Goal: Participate in discussion: Engage in conversation with other users on a specific topic

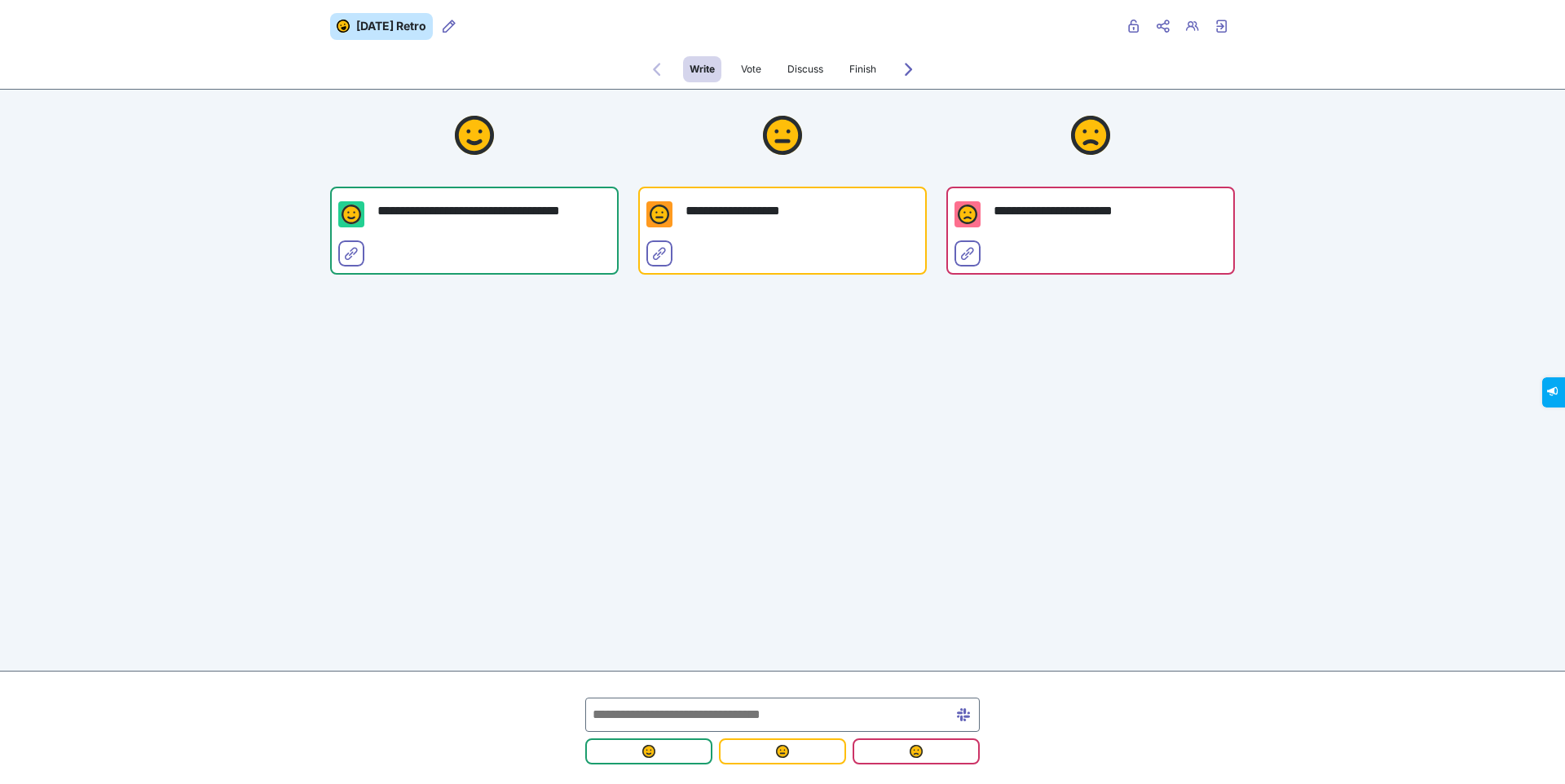
click at [657, 709] on input "text" at bounding box center [782, 714] width 395 height 34
click at [1229, 397] on div "**********" at bounding box center [782, 245] width 1565 height 490
click at [690, 675] on div at bounding box center [782, 727] width 1565 height 114
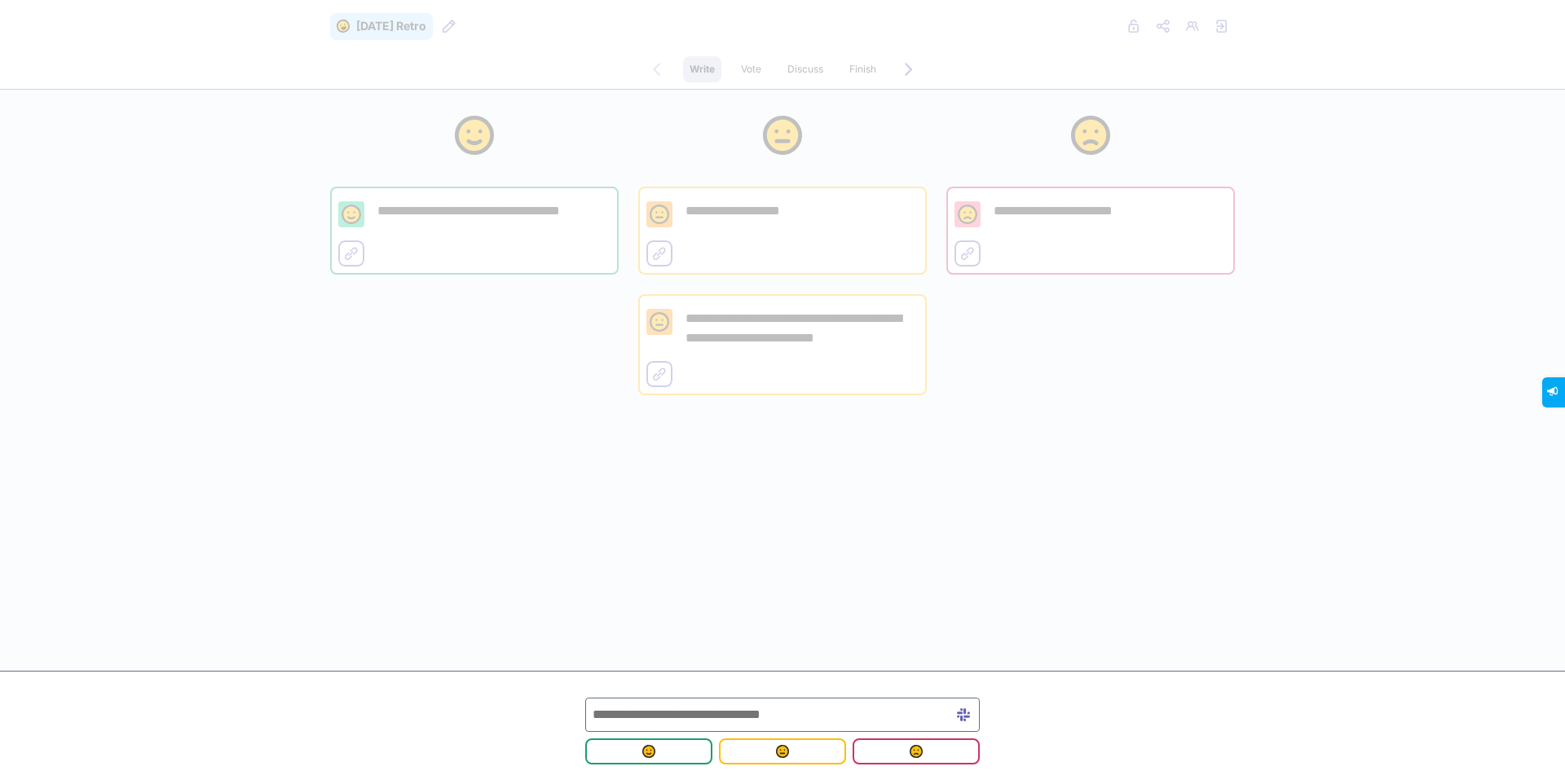
click at [638, 707] on input "text" at bounding box center [782, 714] width 395 height 34
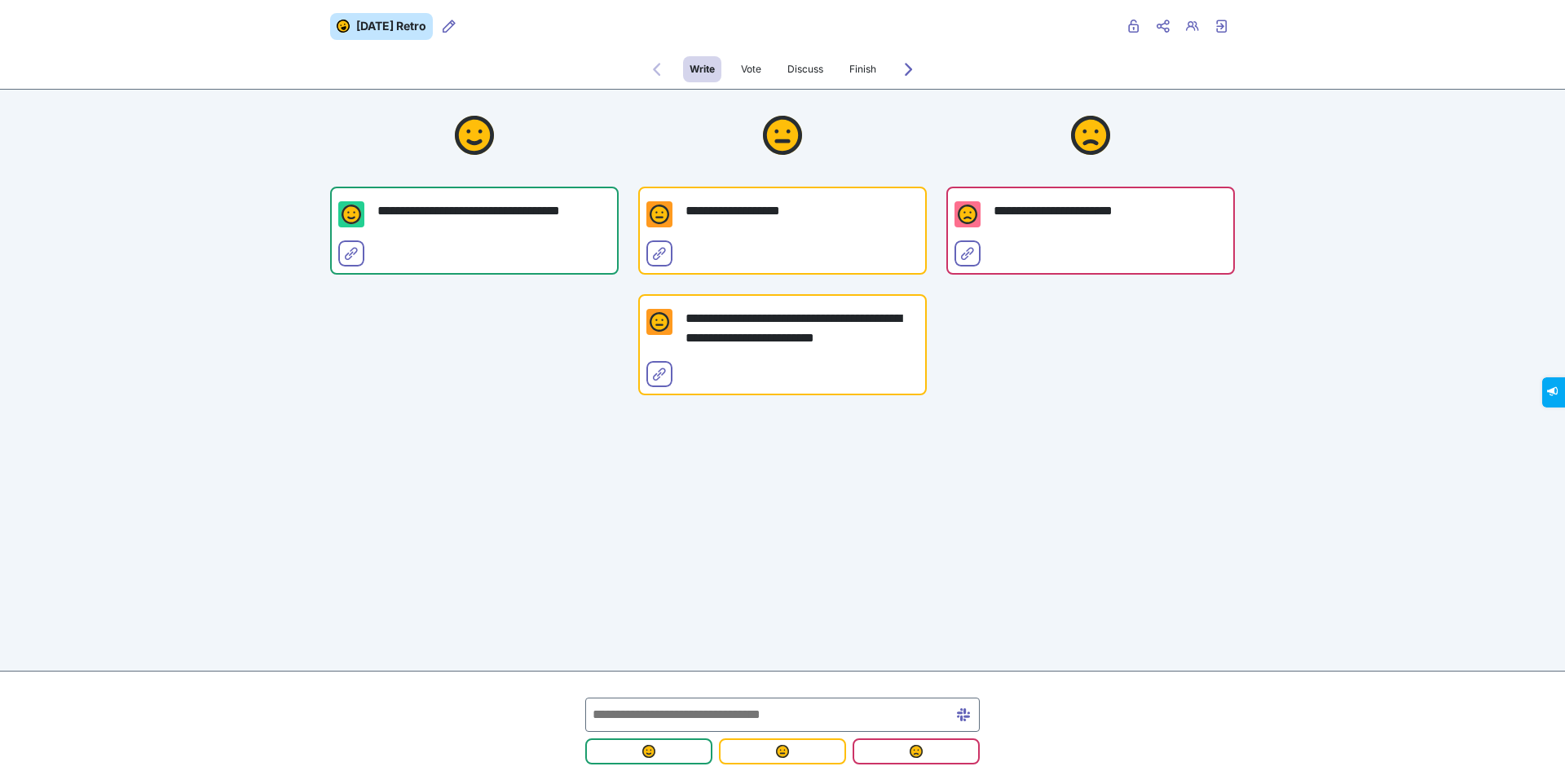
click at [1149, 706] on div at bounding box center [782, 727] width 1565 height 114
click at [849, 717] on input "text" at bounding box center [782, 714] width 395 height 34
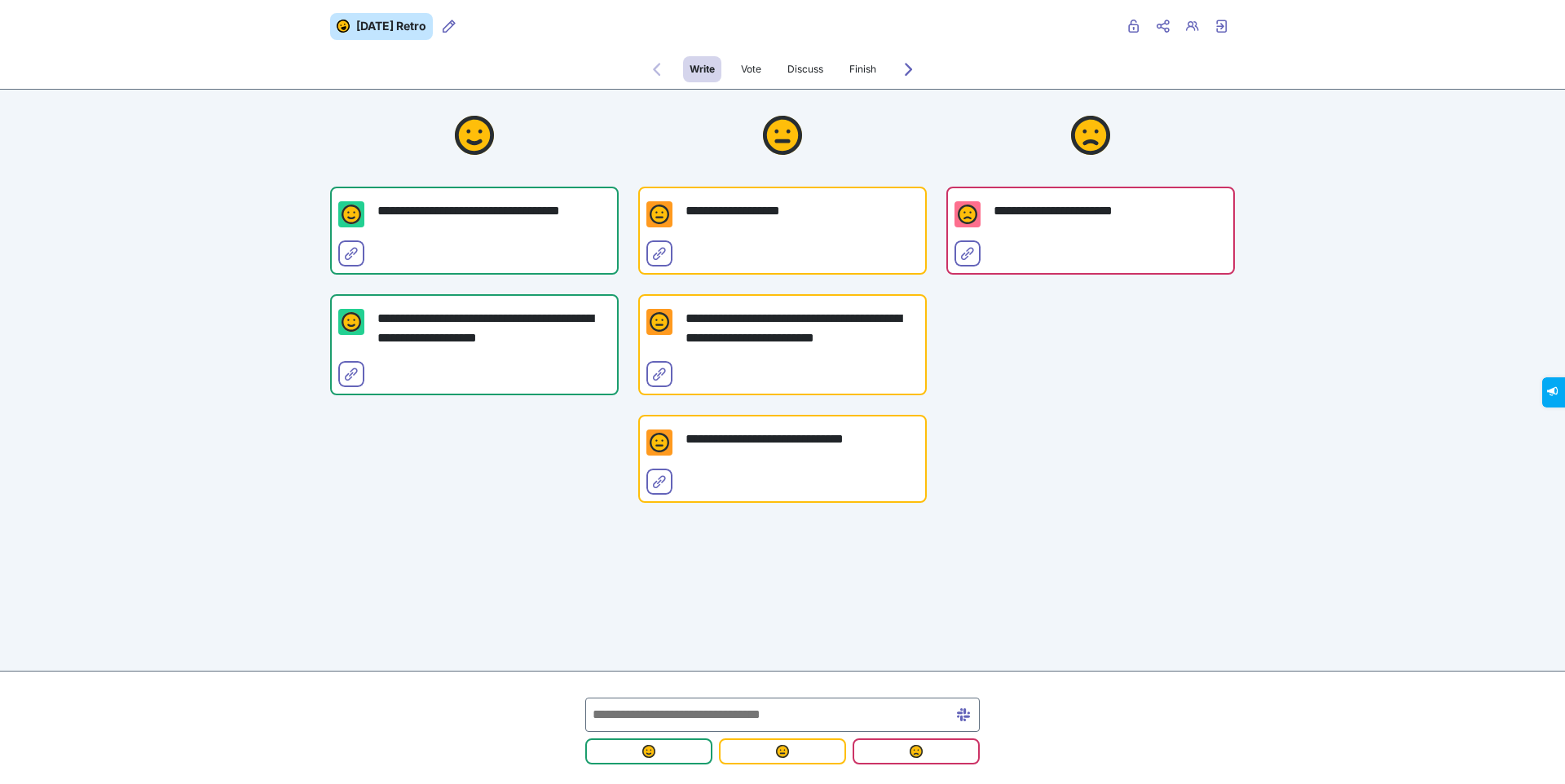
click at [831, 542] on div "**********" at bounding box center [782, 359] width 1565 height 718
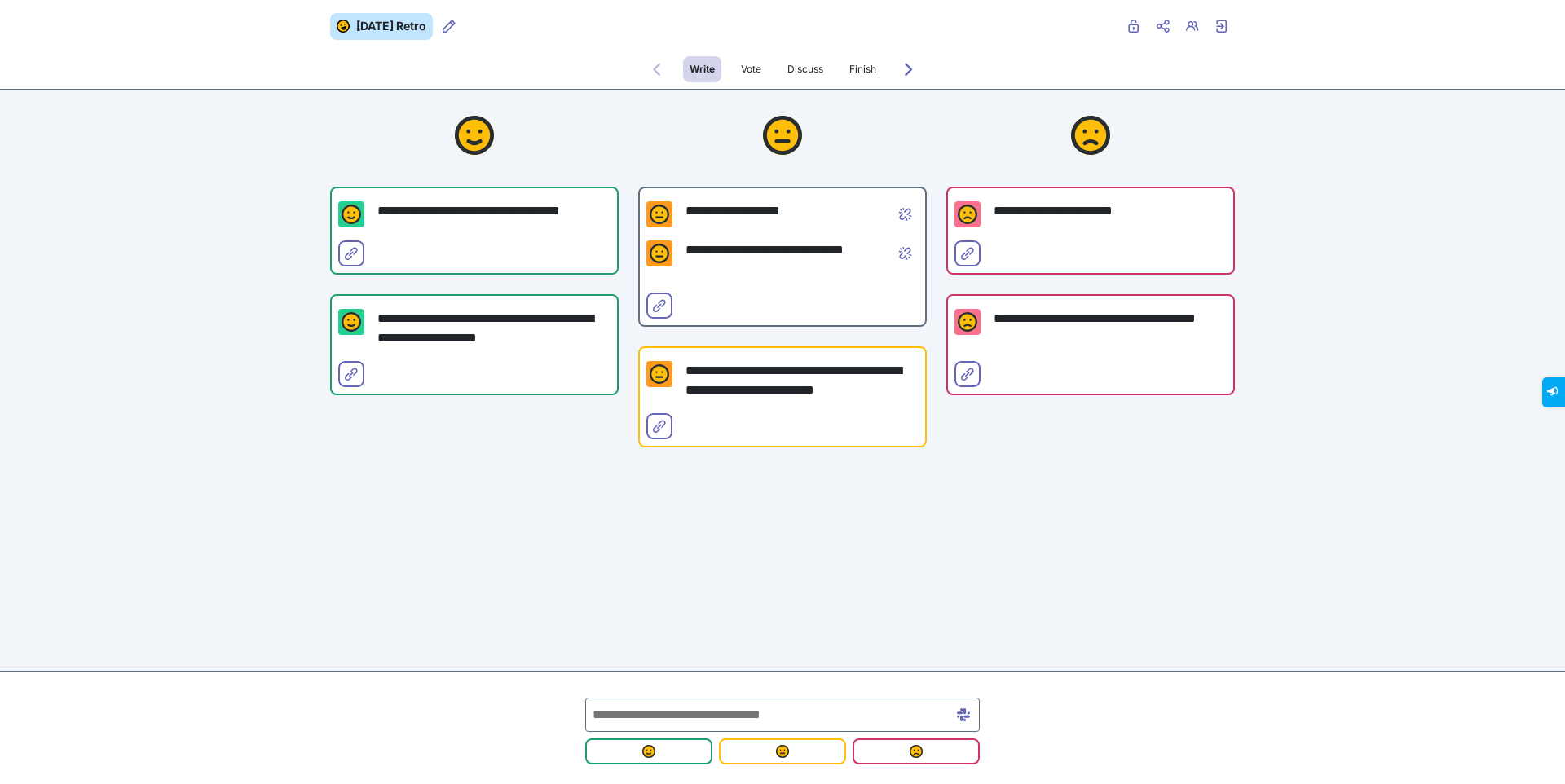
click at [737, 726] on input "text" at bounding box center [782, 714] width 395 height 34
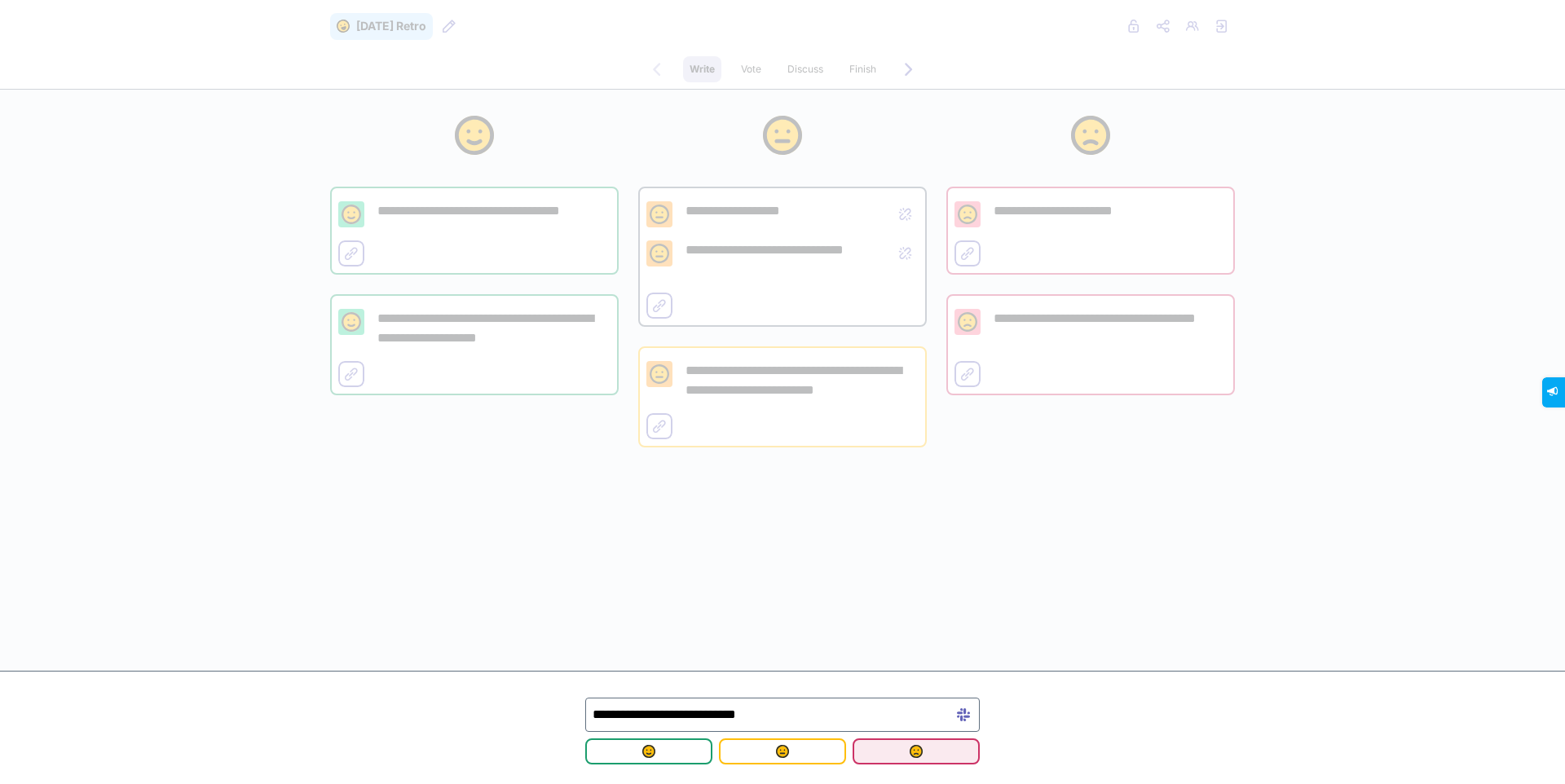
type input "**********"
click at [896, 750] on span "submit" at bounding box center [916, 752] width 101 height 13
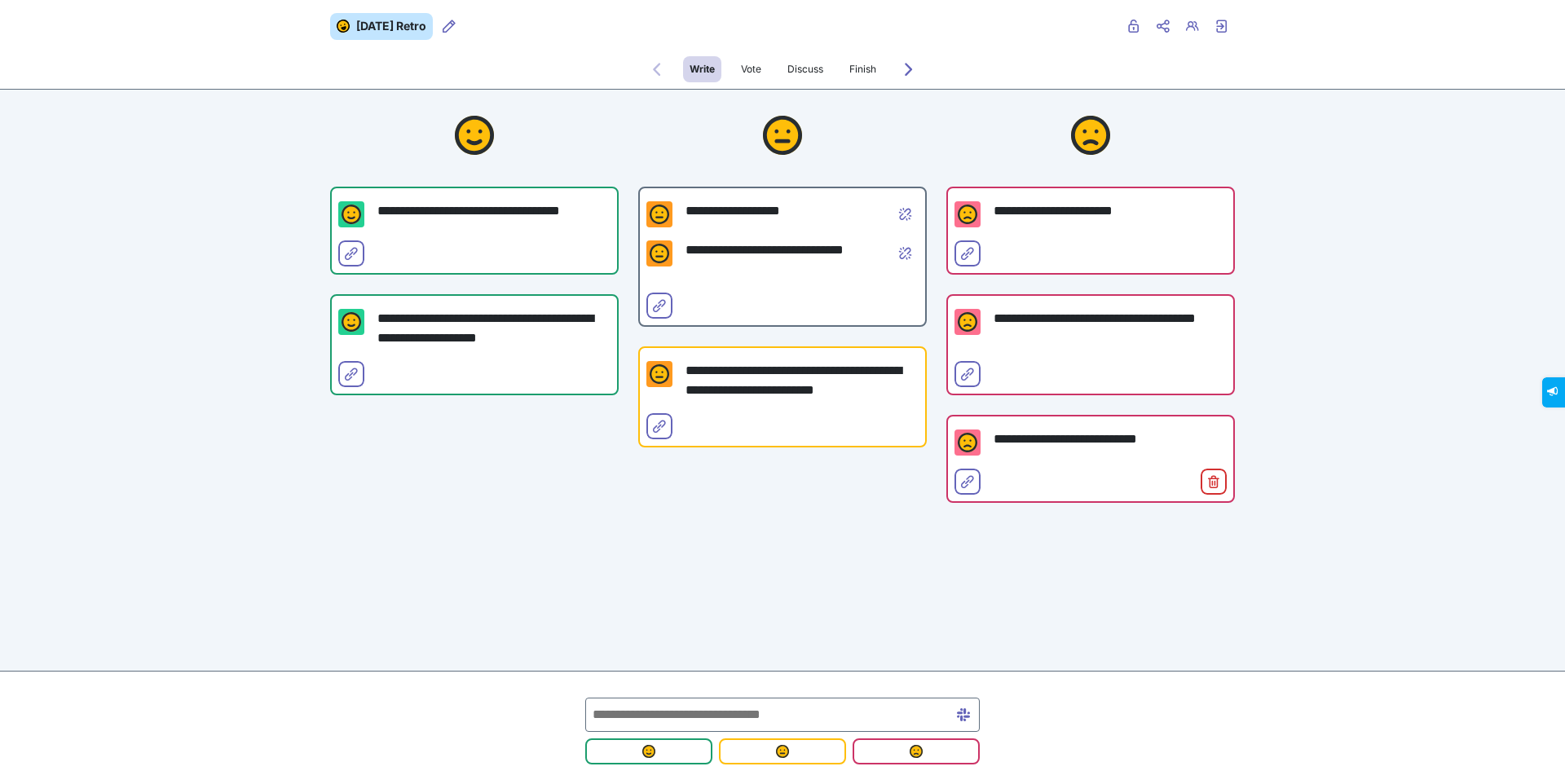
drag, startPoint x: 968, startPoint y: 481, endPoint x: 970, endPoint y: 466, distance: 15.1
click at [969, 474] on button "Select for merge" at bounding box center [968, 481] width 26 height 26
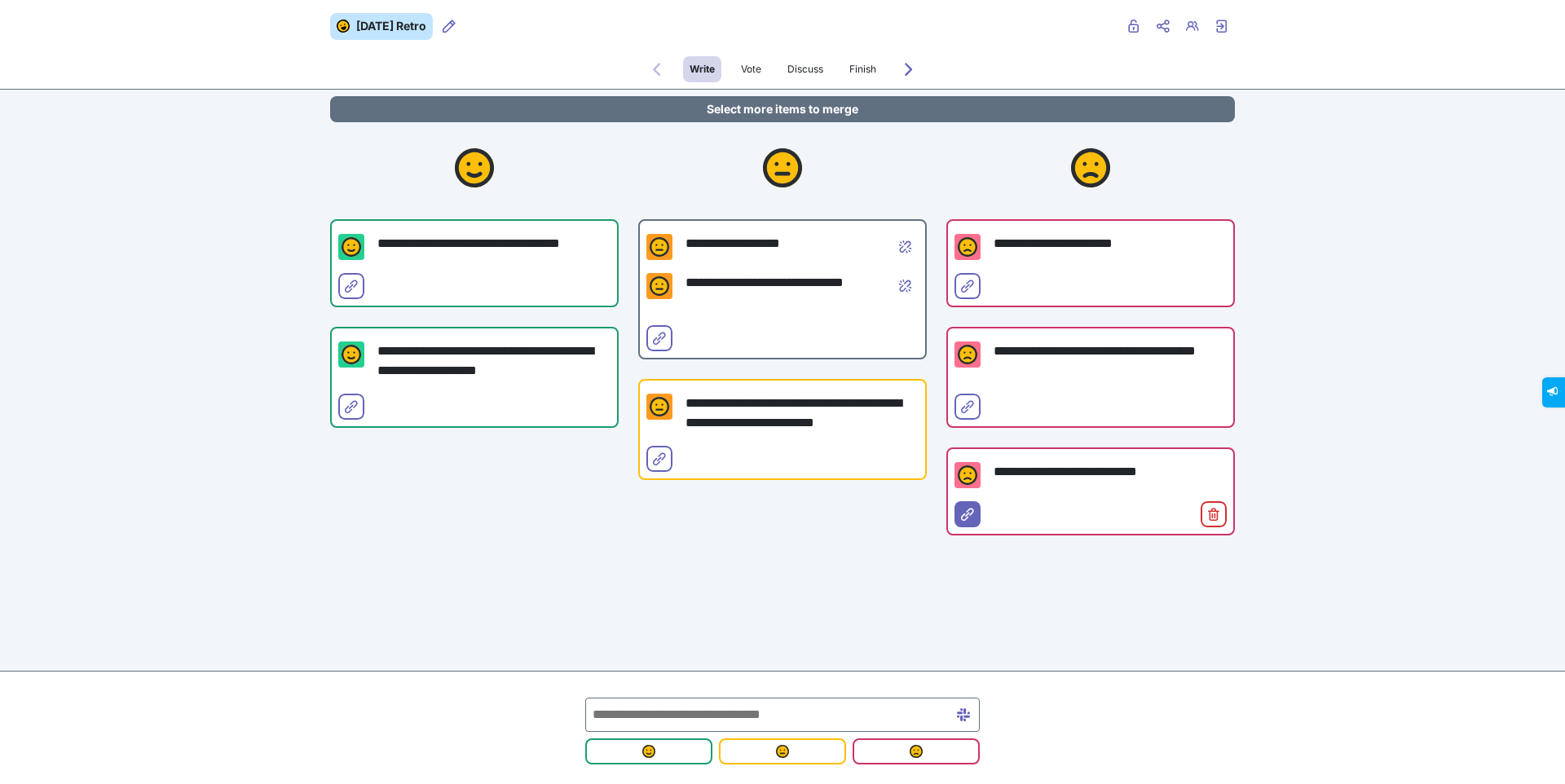
click at [968, 427] on div "**********" at bounding box center [1090, 378] width 289 height 101
click at [961, 405] on icon "Select for merge" at bounding box center [968, 407] width 13 height 13
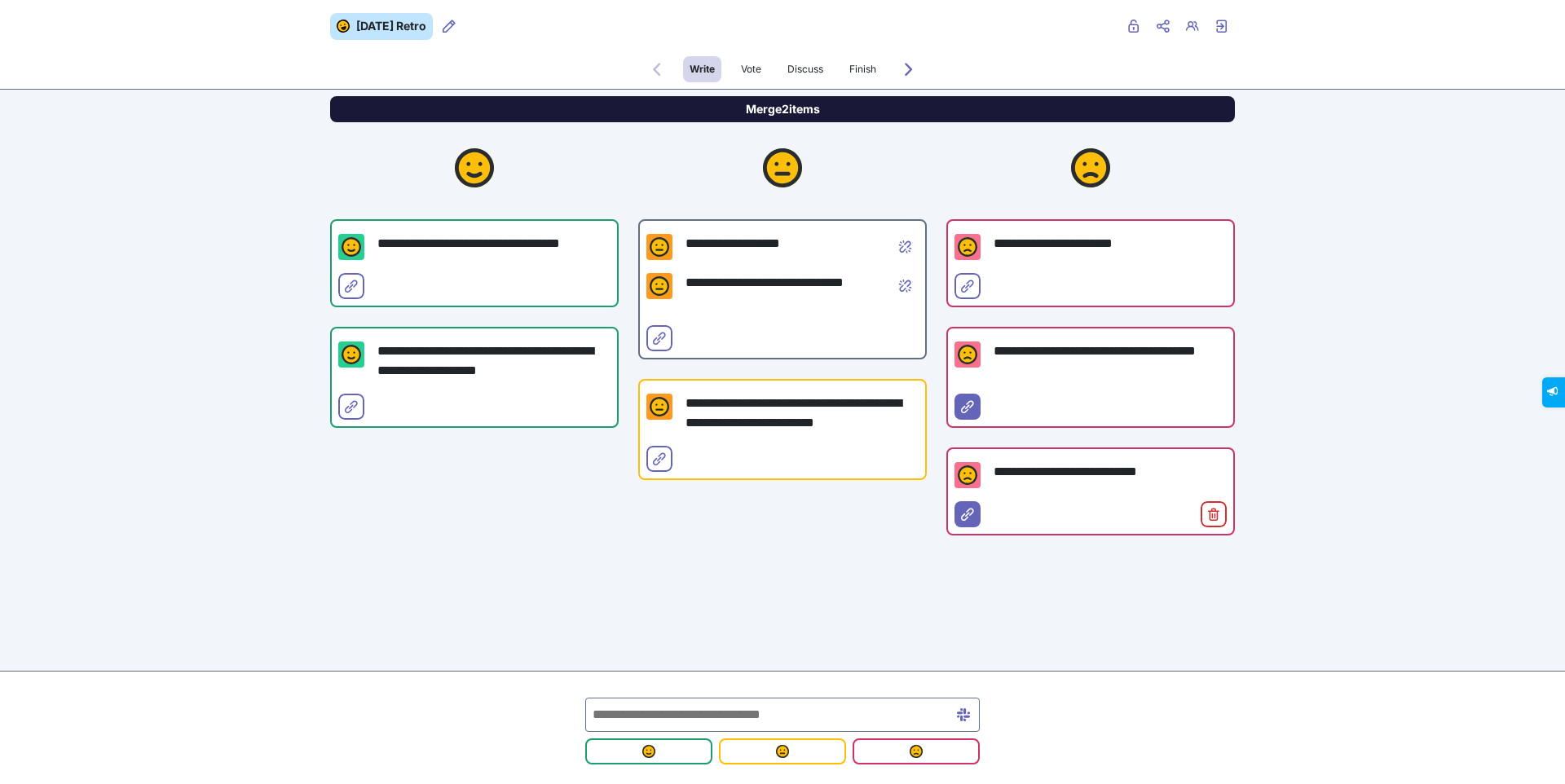
click at [782, 105] on button "Merge 2 items" at bounding box center [782, 109] width 905 height 26
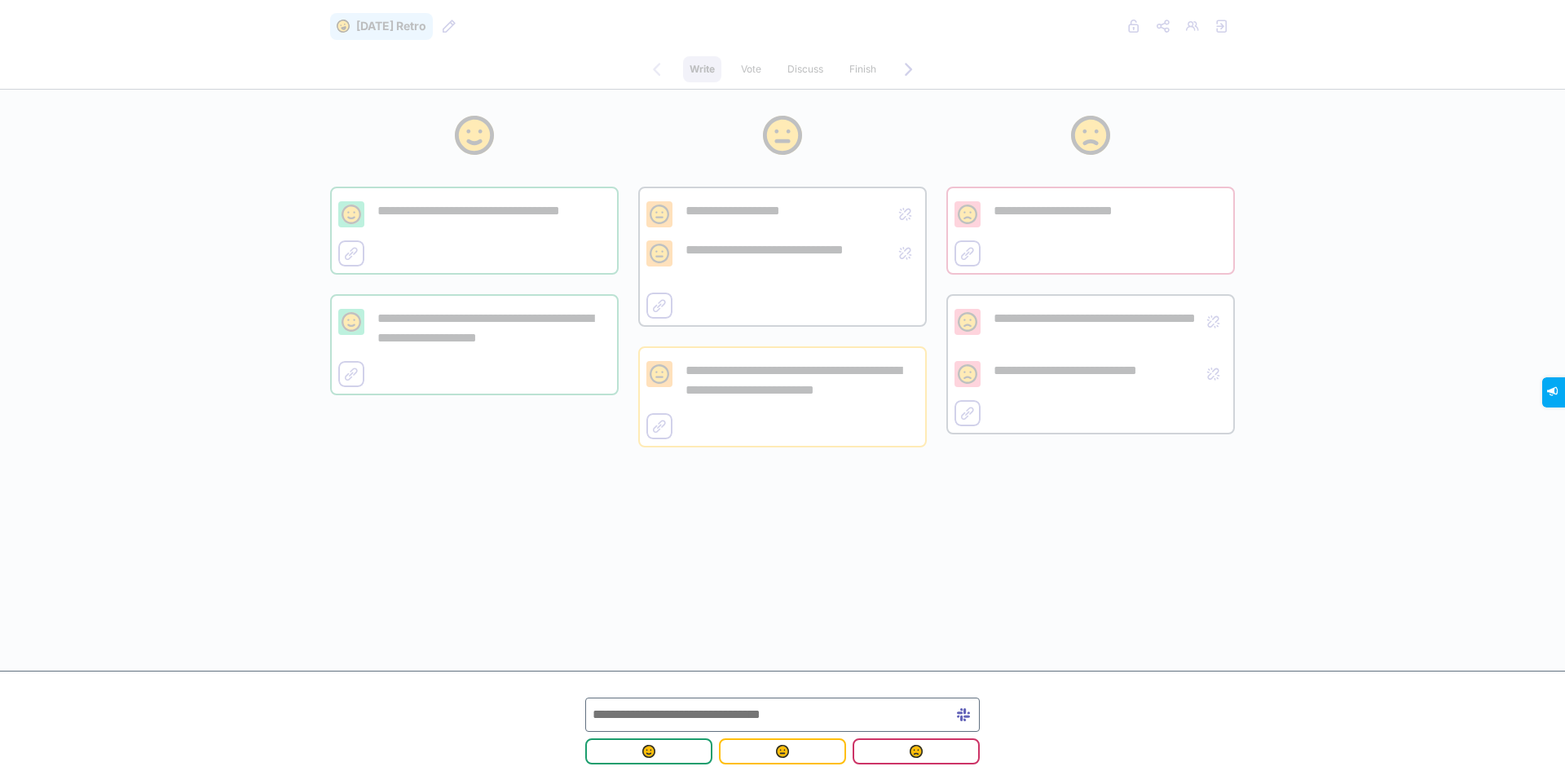
click at [712, 719] on input "text" at bounding box center [782, 714] width 395 height 34
click at [641, 707] on input "text" at bounding box center [782, 714] width 395 height 34
type input "*"
type input "*********"
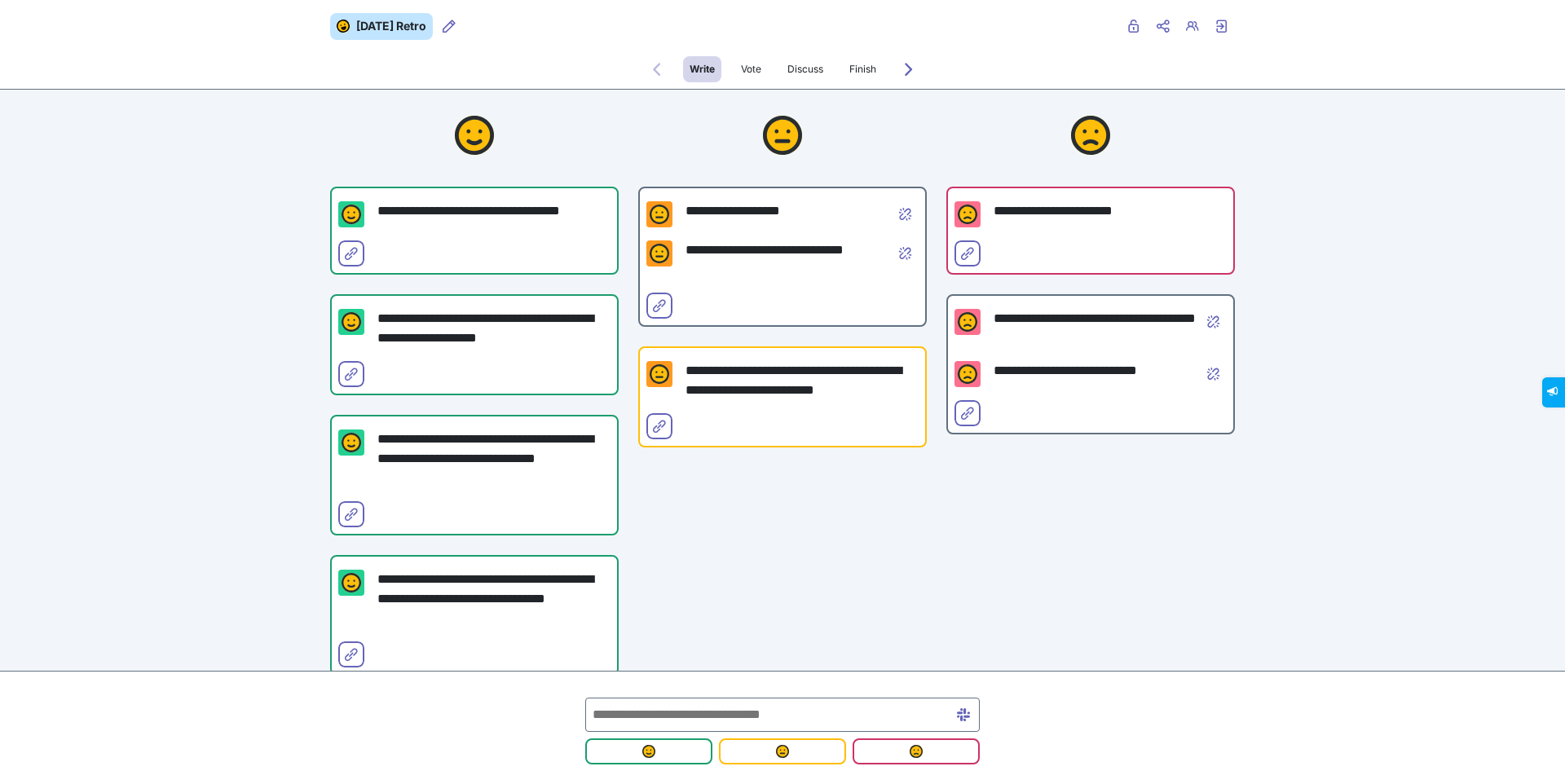
click at [1504, 80] on div "Write Vote Discuss Finish Forwards to Vote" at bounding box center [782, 69] width 1565 height 40
click at [896, 63] on button "Forwards to Vote" at bounding box center [909, 69] width 26 height 26
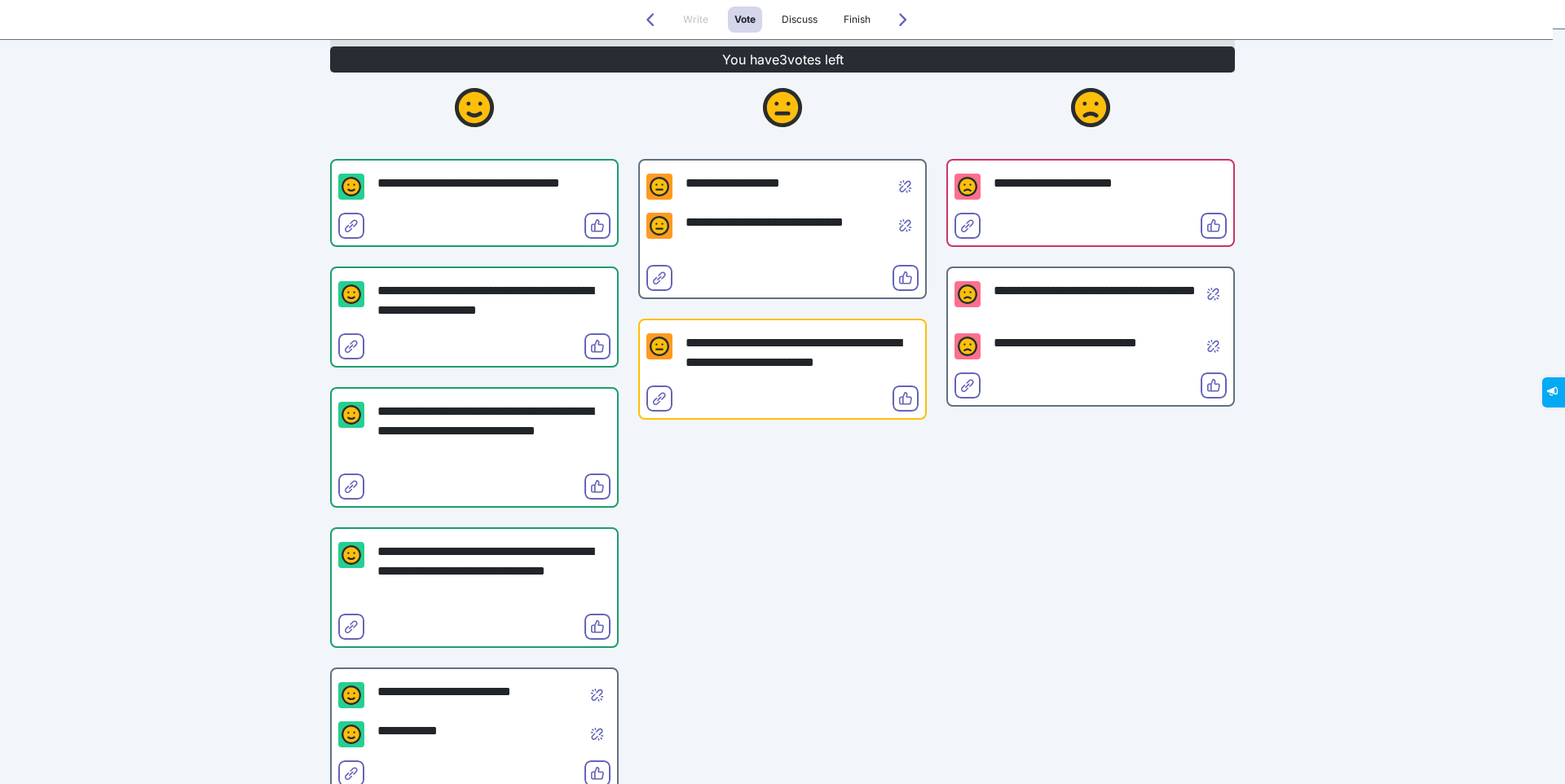
scroll to position [79, 0]
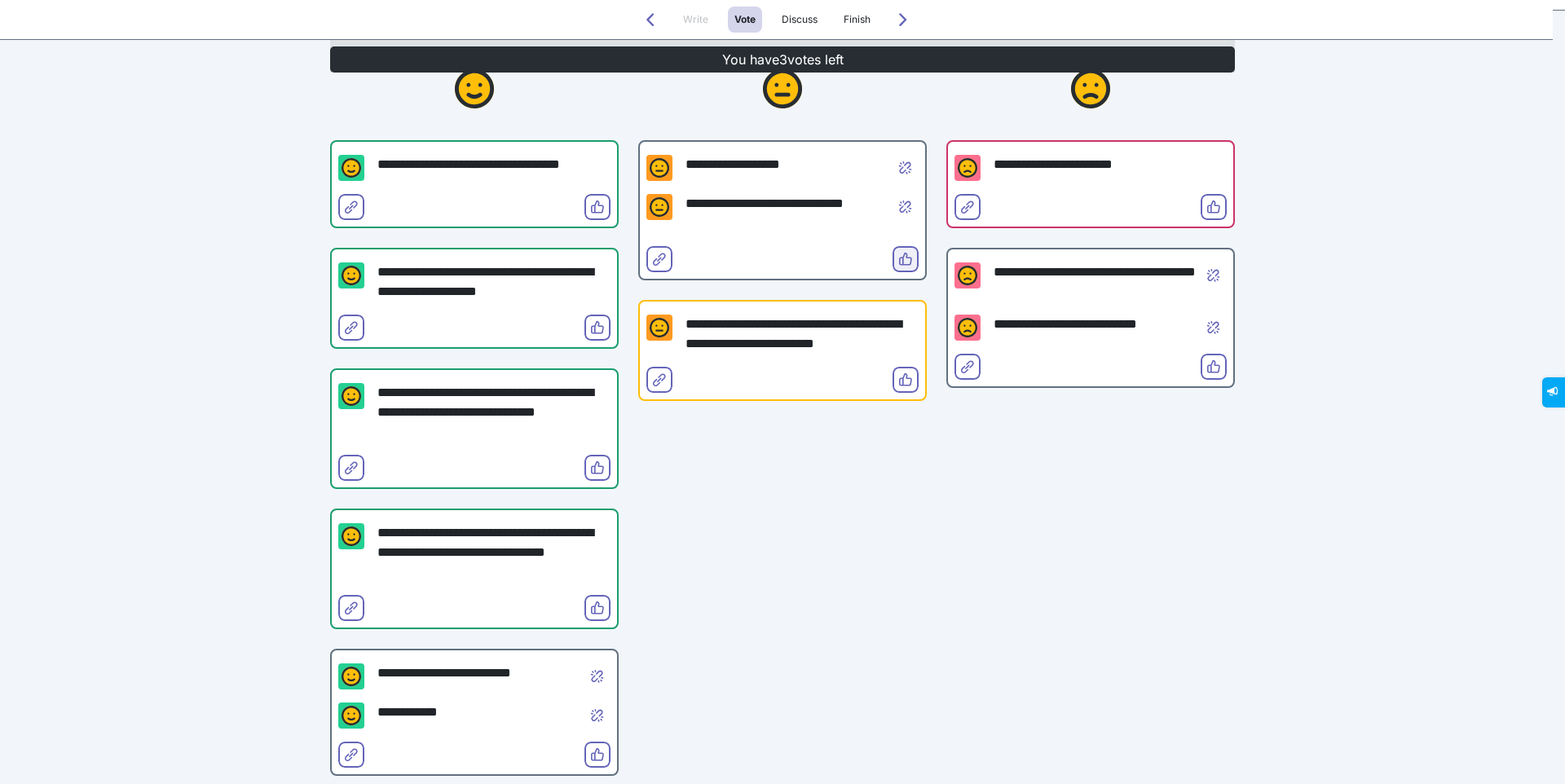
click at [904, 259] on icon "Vote" at bounding box center [906, 259] width 13 height 13
click at [591, 325] on icon "Vote" at bounding box center [597, 328] width 13 height 13
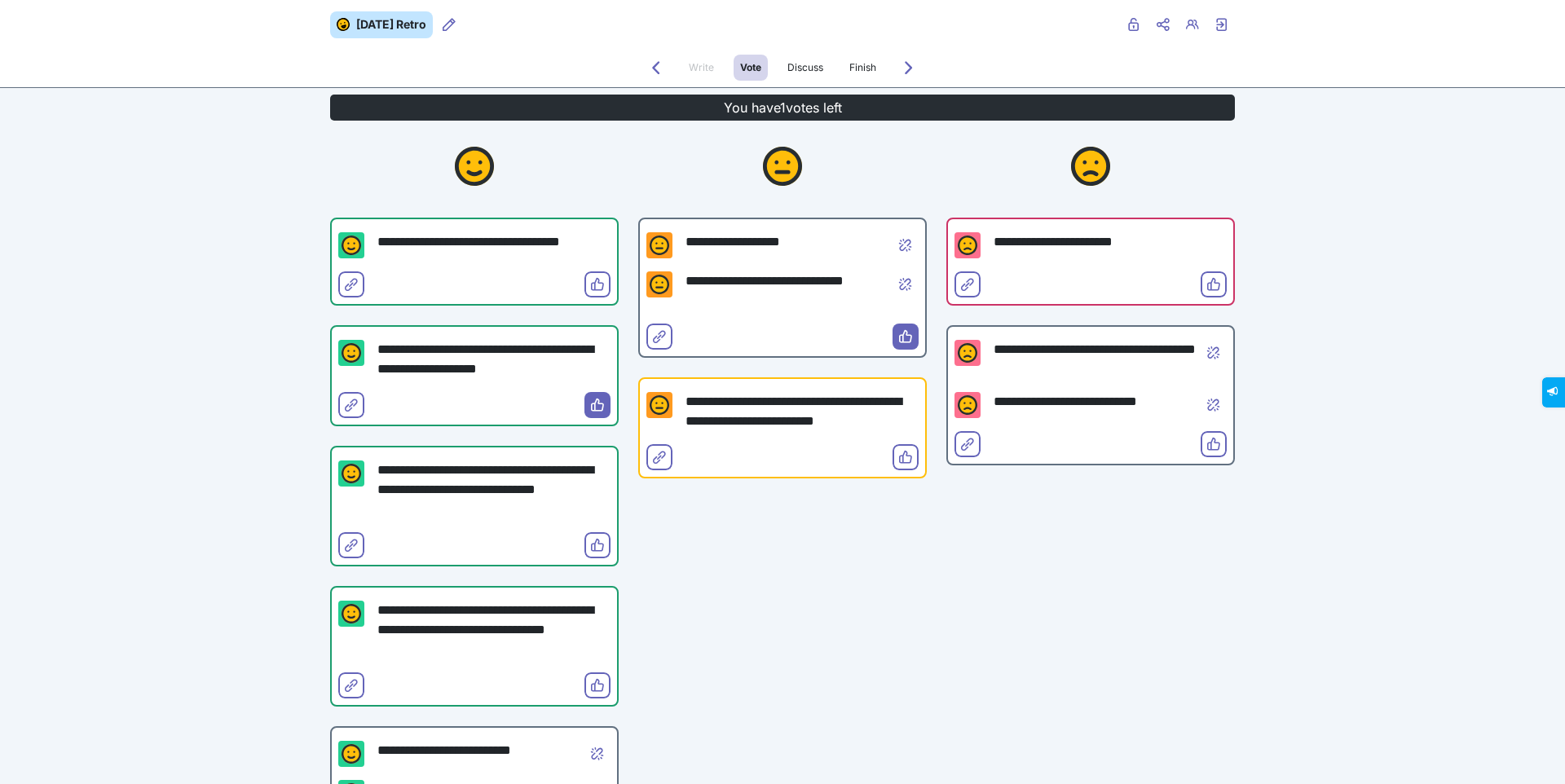
scroll to position [0, 0]
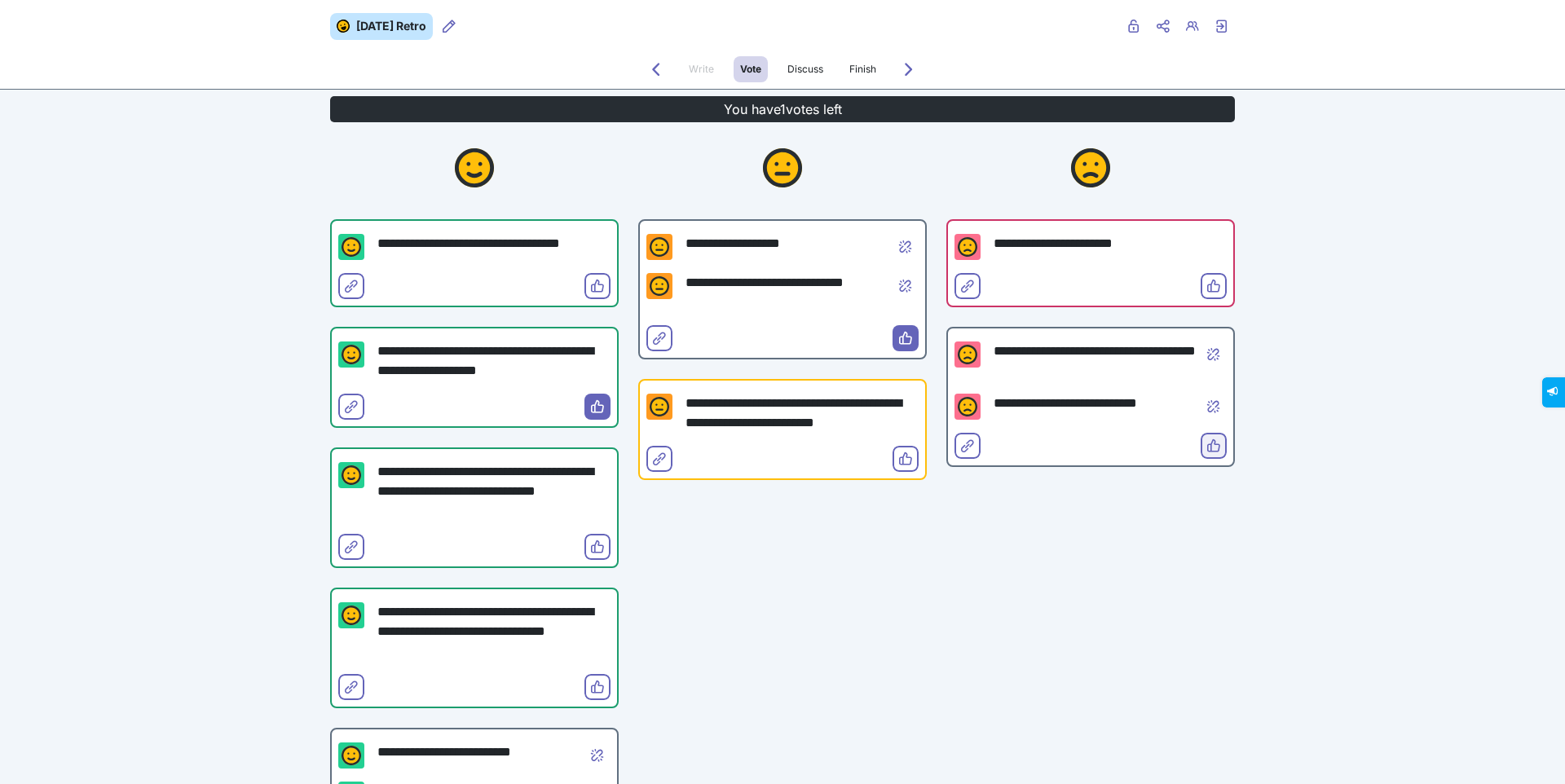
click at [1213, 445] on icon "Vote" at bounding box center [1214, 446] width 13 height 13
